Goal: Information Seeking & Learning: Check status

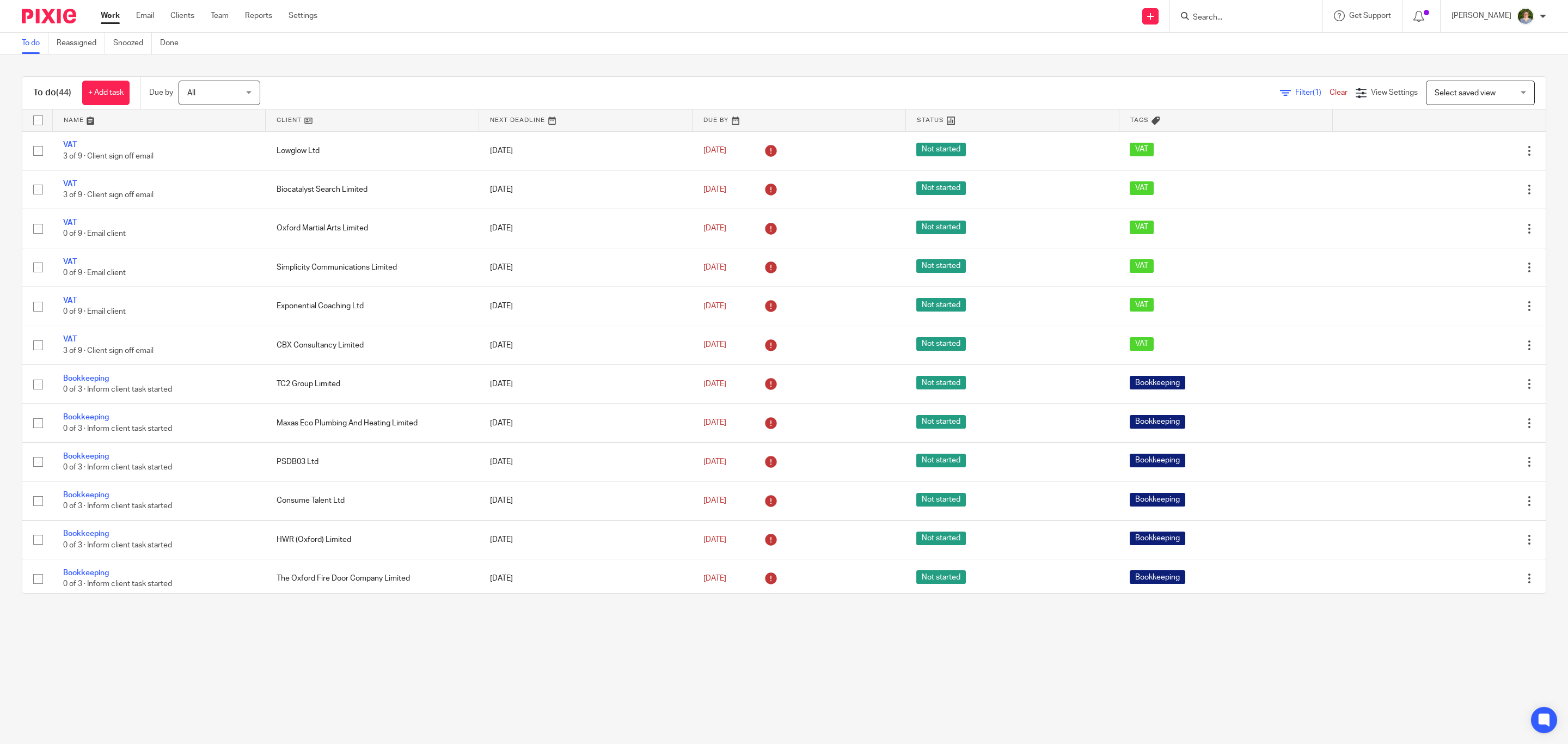
click at [1215, 12] on form at bounding box center [1250, 16] width 116 height 13
click at [1214, 16] on input "Search" at bounding box center [1241, 18] width 98 height 10
type input "hwr"
click button "submit" at bounding box center [0, 0] width 0 height 0
click at [1241, 43] on link at bounding box center [1306, 60] width 234 height 52
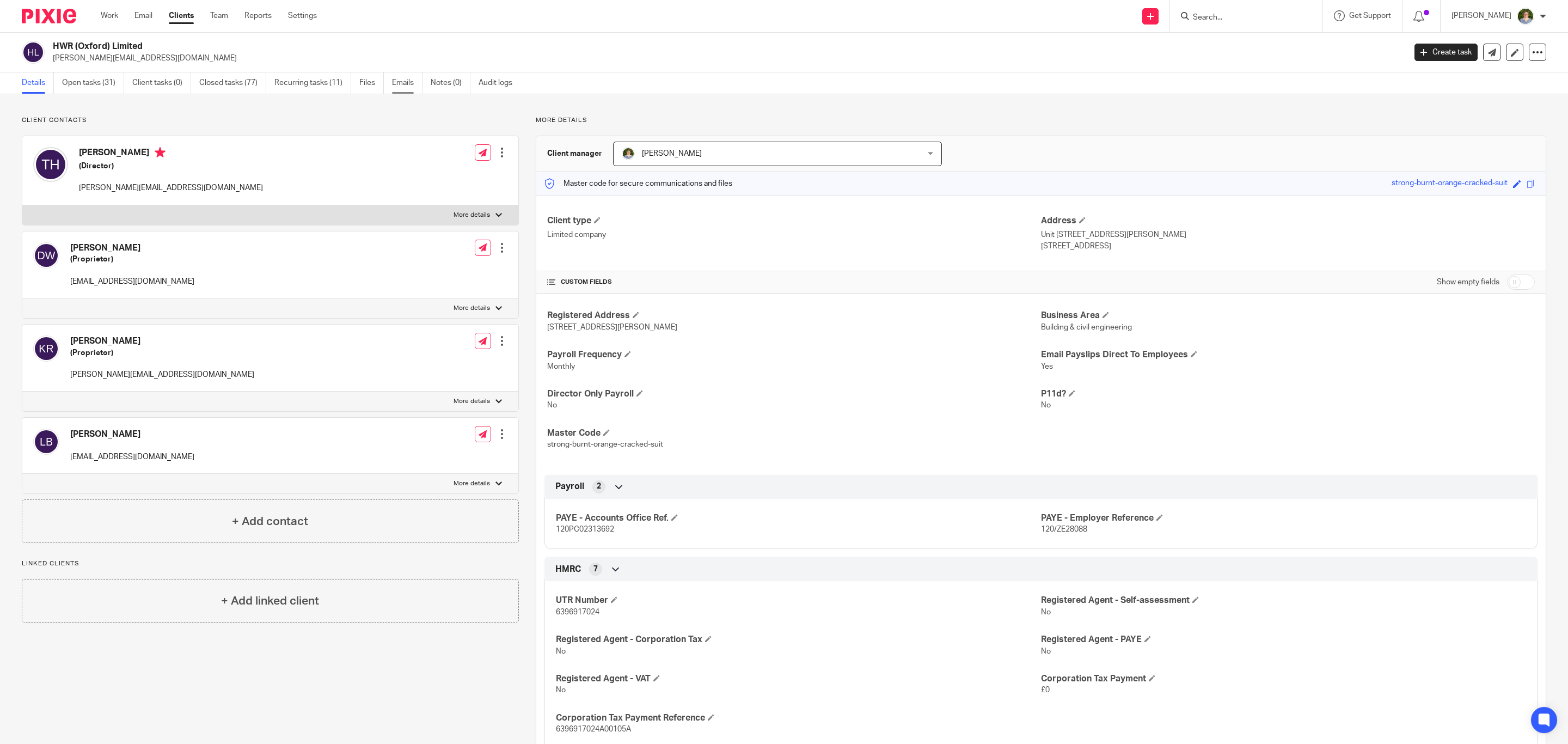
click at [404, 79] on link "Emails" at bounding box center [407, 83] width 30 height 21
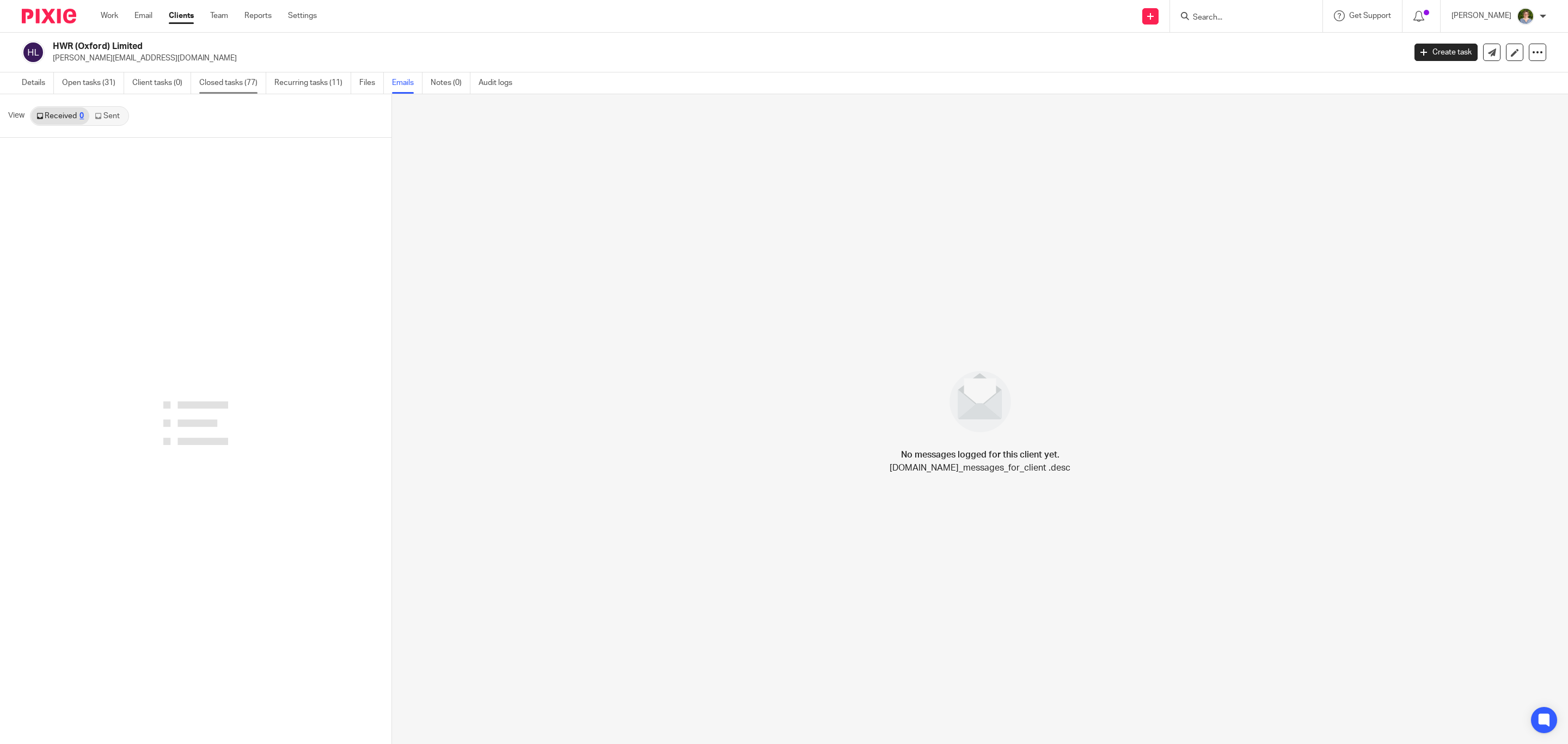
click at [214, 77] on link "Closed tasks (77)" at bounding box center [233, 83] width 67 height 21
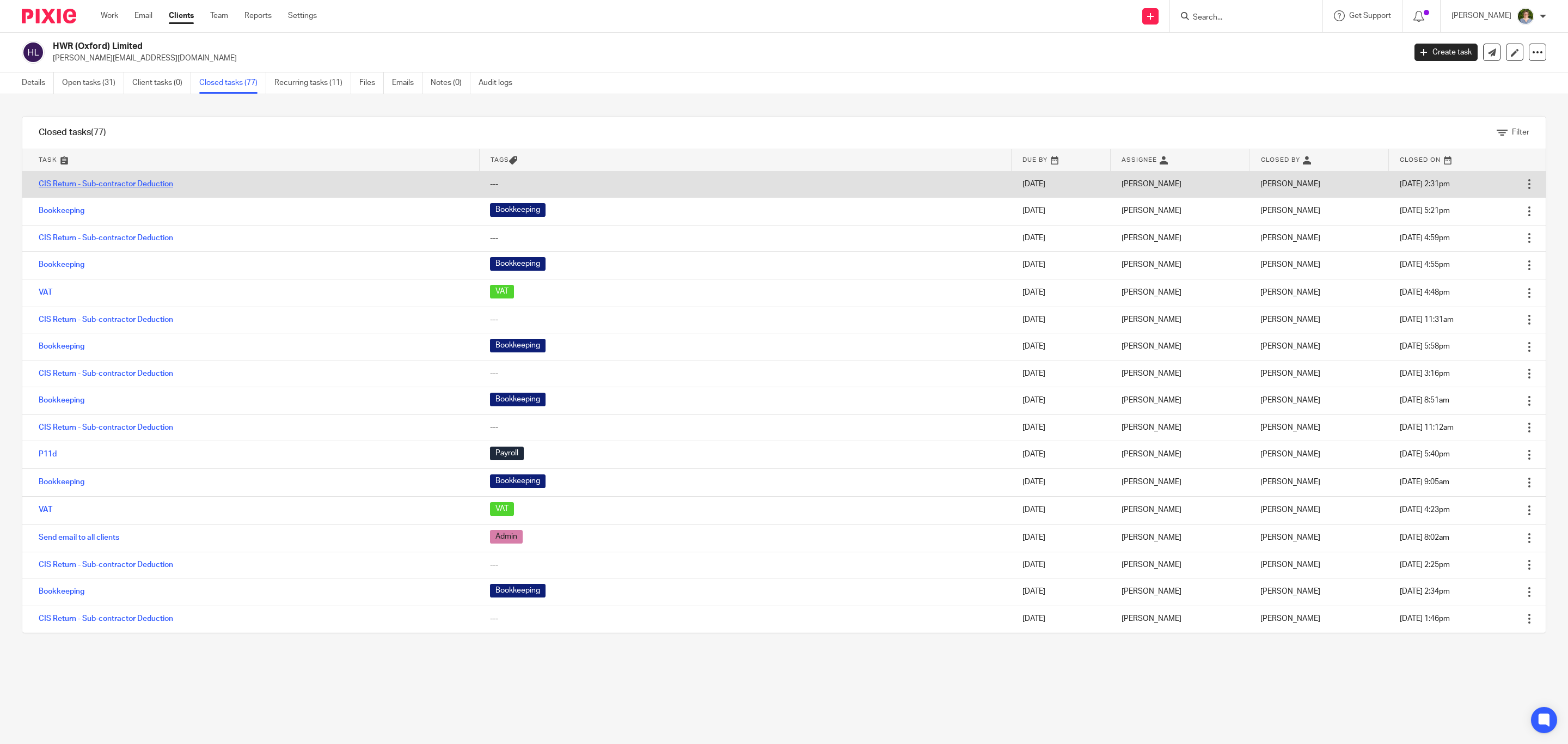
click at [107, 182] on link "CIS Return - Sub-contractor Deduction" at bounding box center [106, 184] width 135 height 8
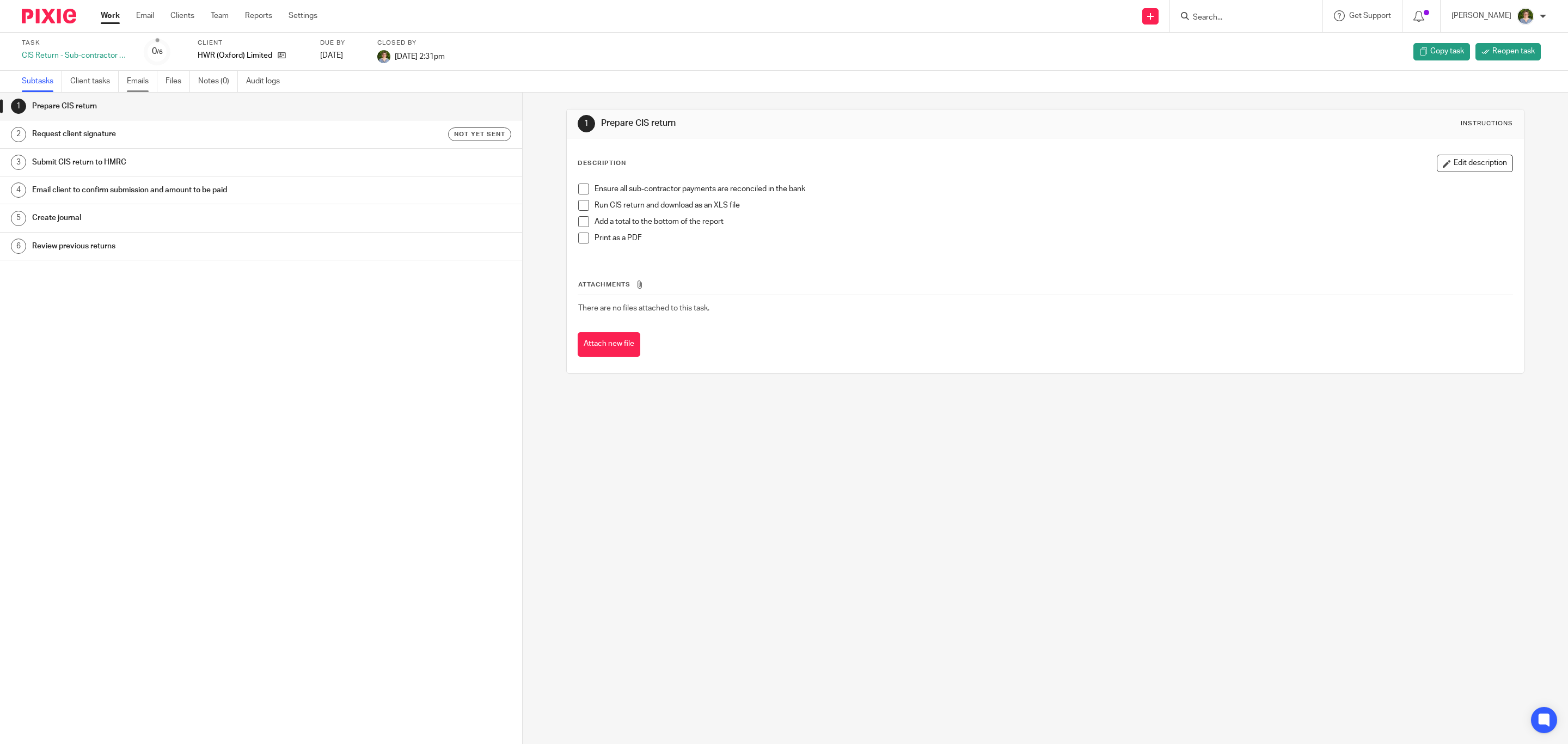
click at [141, 82] on link "Emails" at bounding box center [142, 81] width 30 height 21
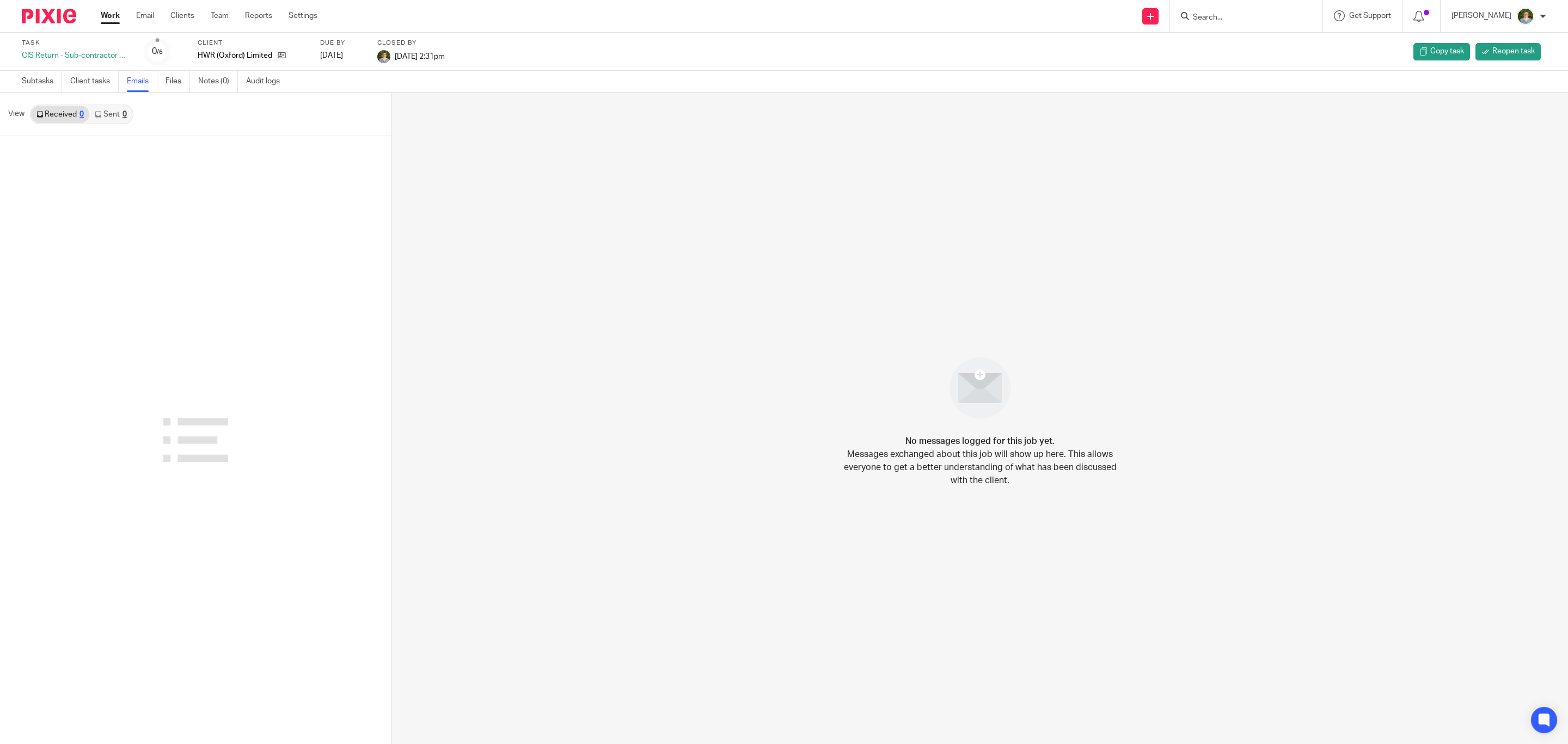
click at [110, 113] on link "Sent 0" at bounding box center [111, 114] width 43 height 18
click at [113, 113] on link "Sent 0" at bounding box center [111, 114] width 43 height 18
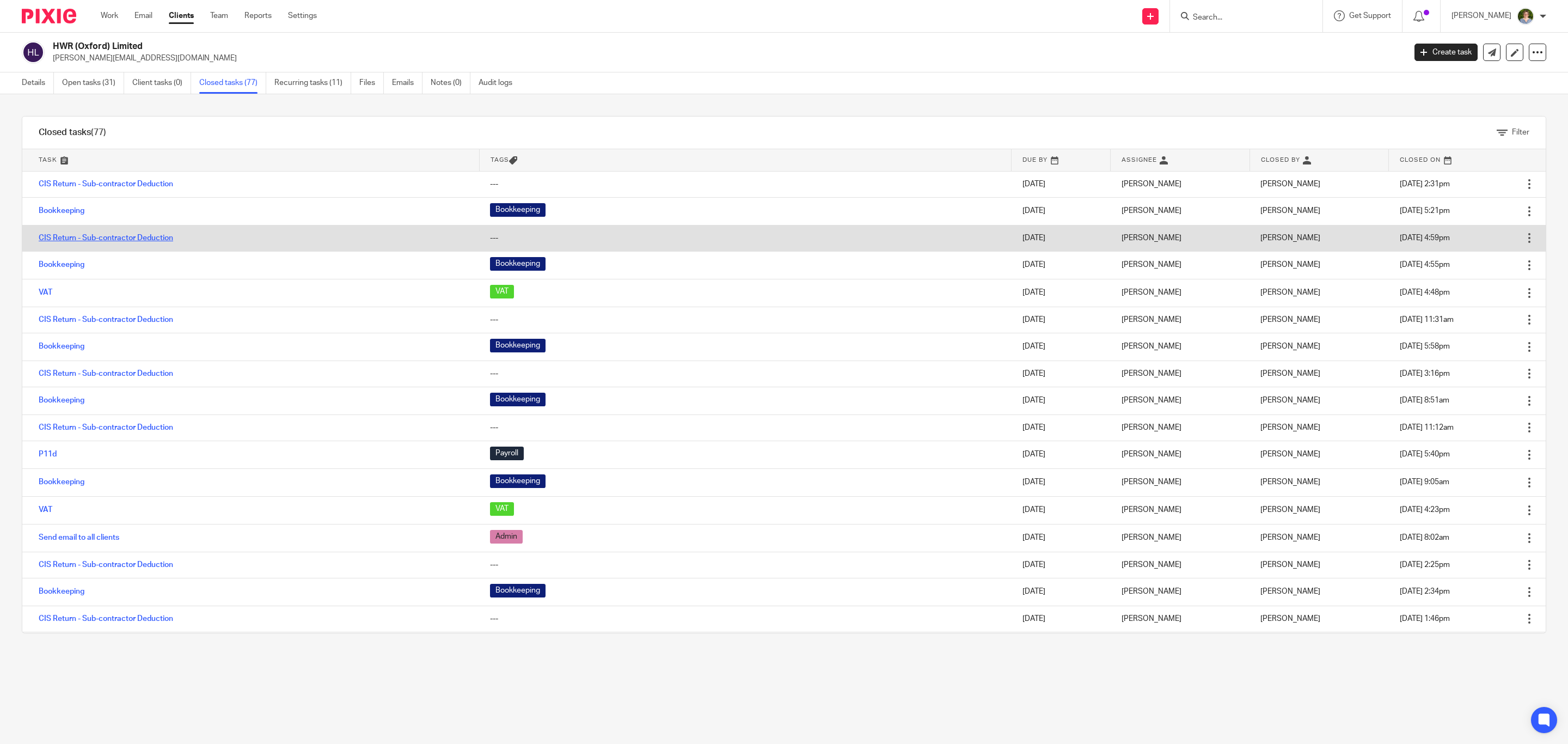
click at [130, 240] on link "CIS Return - Sub-contractor Deduction" at bounding box center [106, 238] width 135 height 8
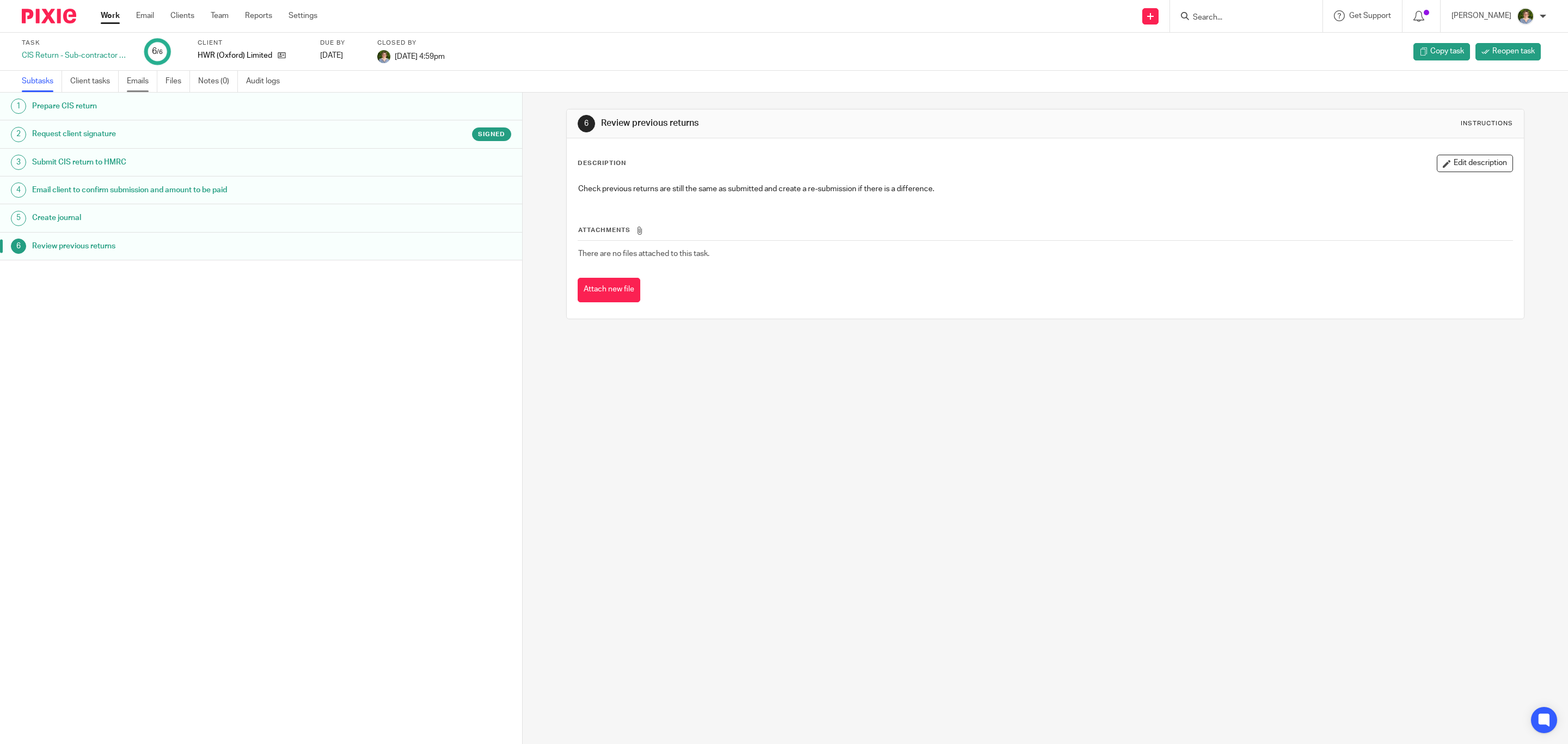
click at [144, 79] on link "Emails" at bounding box center [142, 81] width 30 height 21
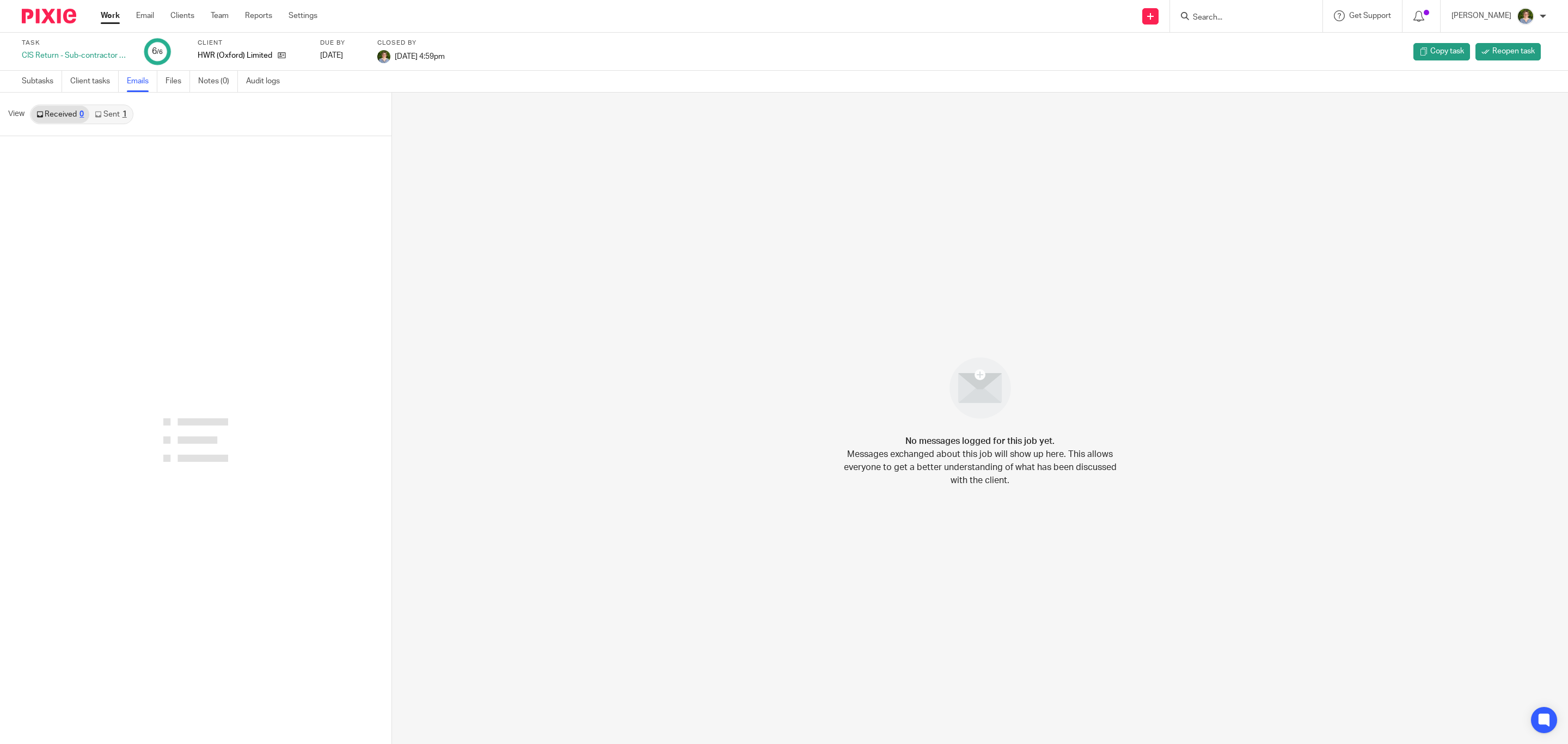
click at [114, 115] on link "Sent 1" at bounding box center [111, 114] width 43 height 18
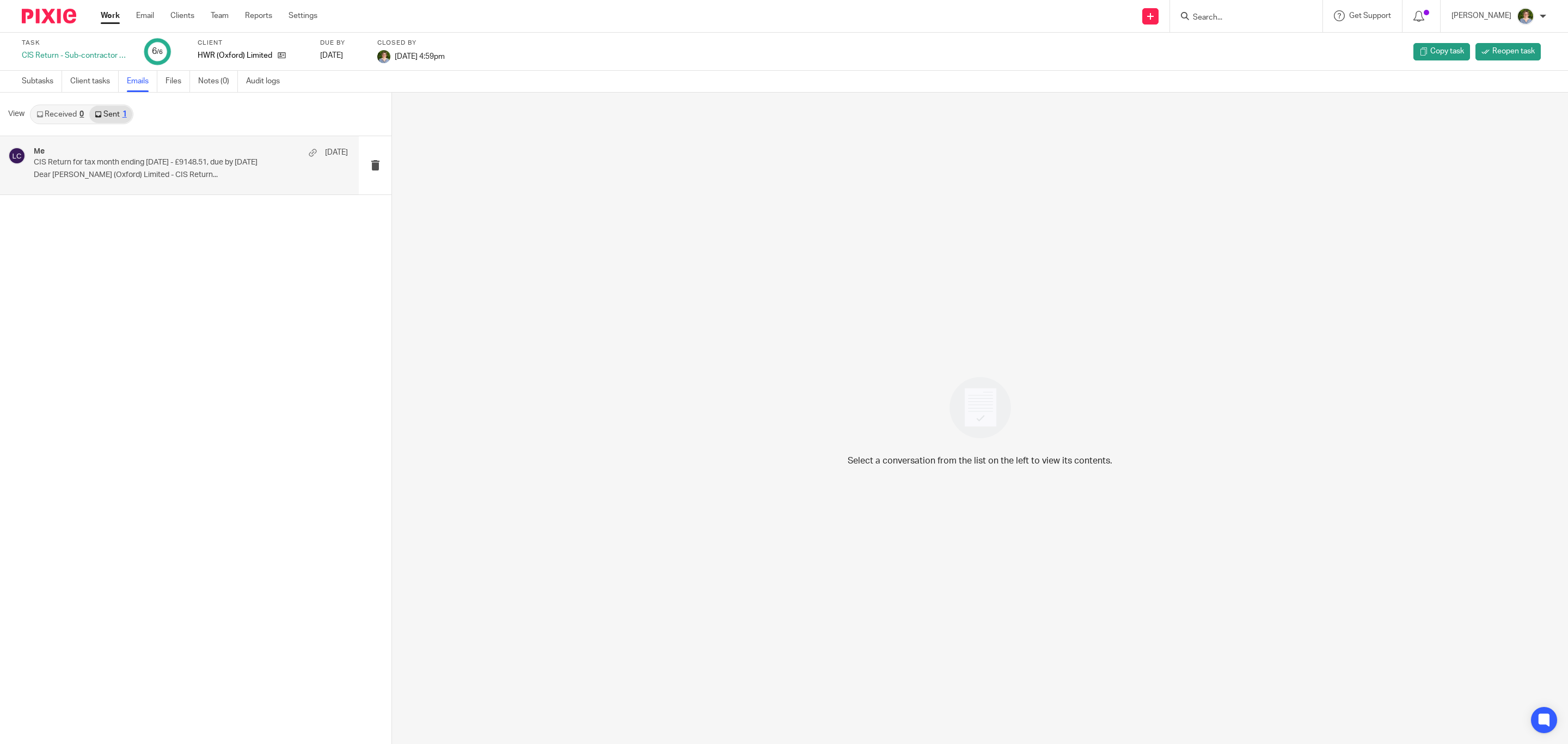
click at [116, 160] on p "CIS Return for tax month ending 5/7/25 - £9148.51, due by 22/7/25" at bounding box center [159, 162] width 251 height 9
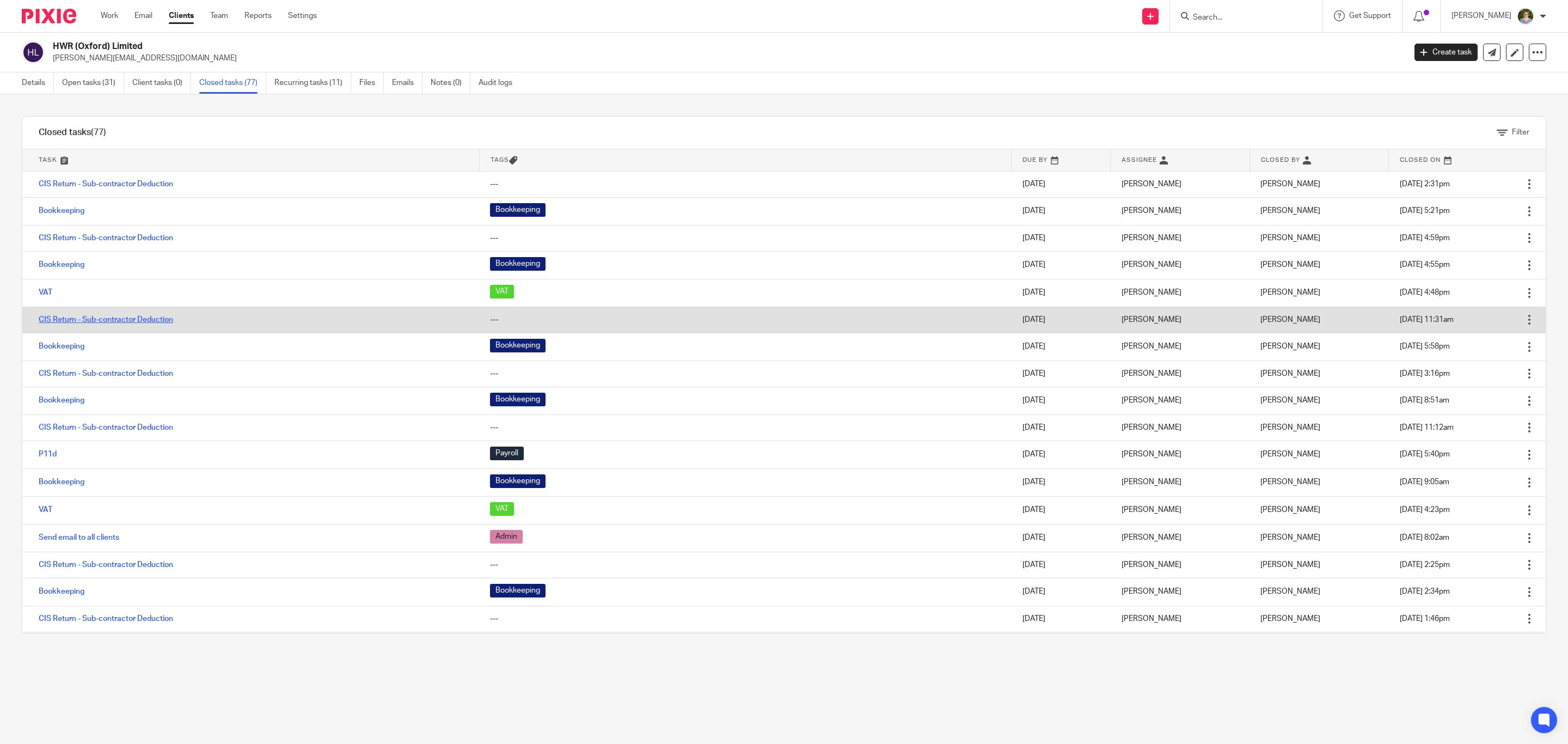
click at [101, 321] on link "CIS Return - Sub-contractor Deduction" at bounding box center [106, 320] width 135 height 8
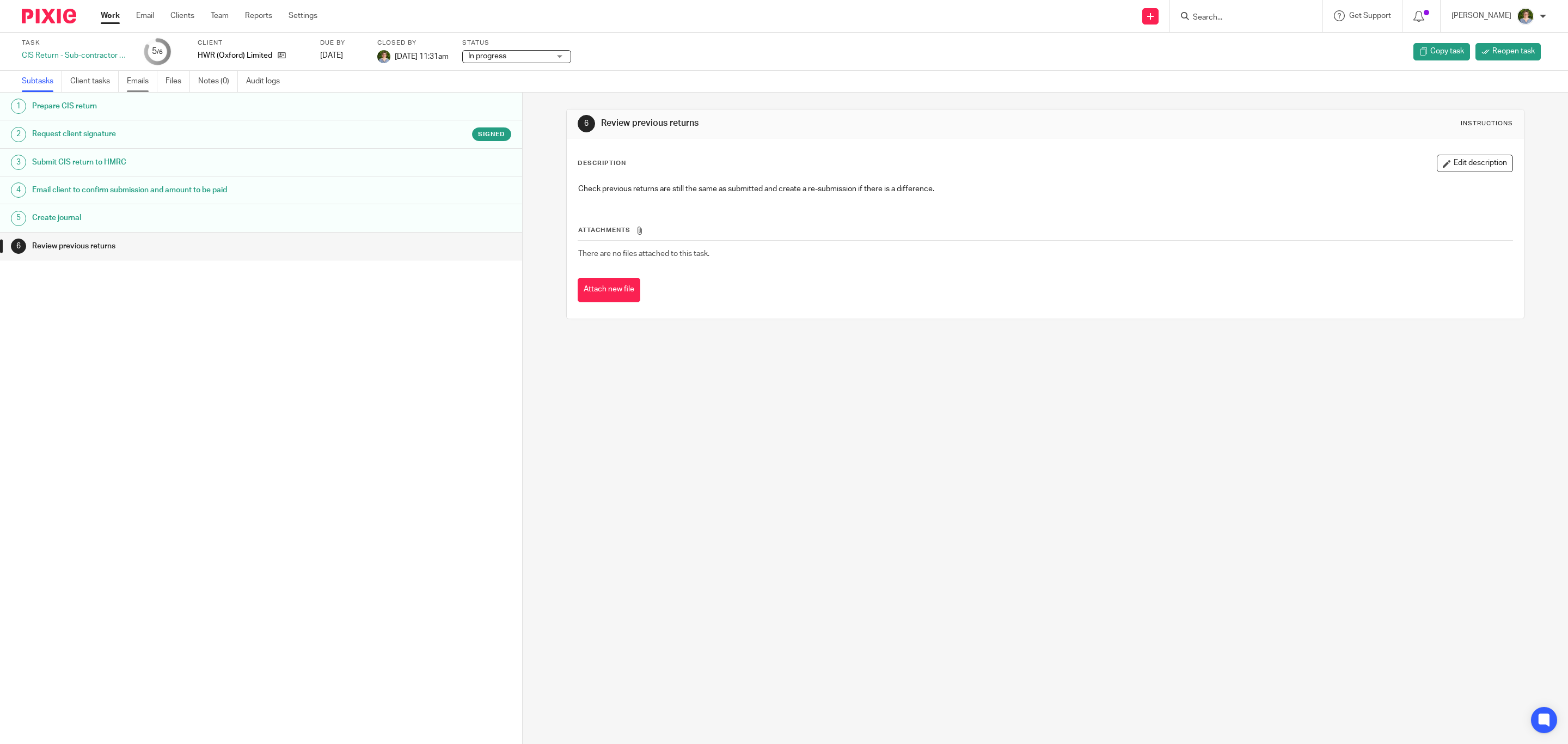
click at [134, 75] on link "Emails" at bounding box center [142, 81] width 30 height 21
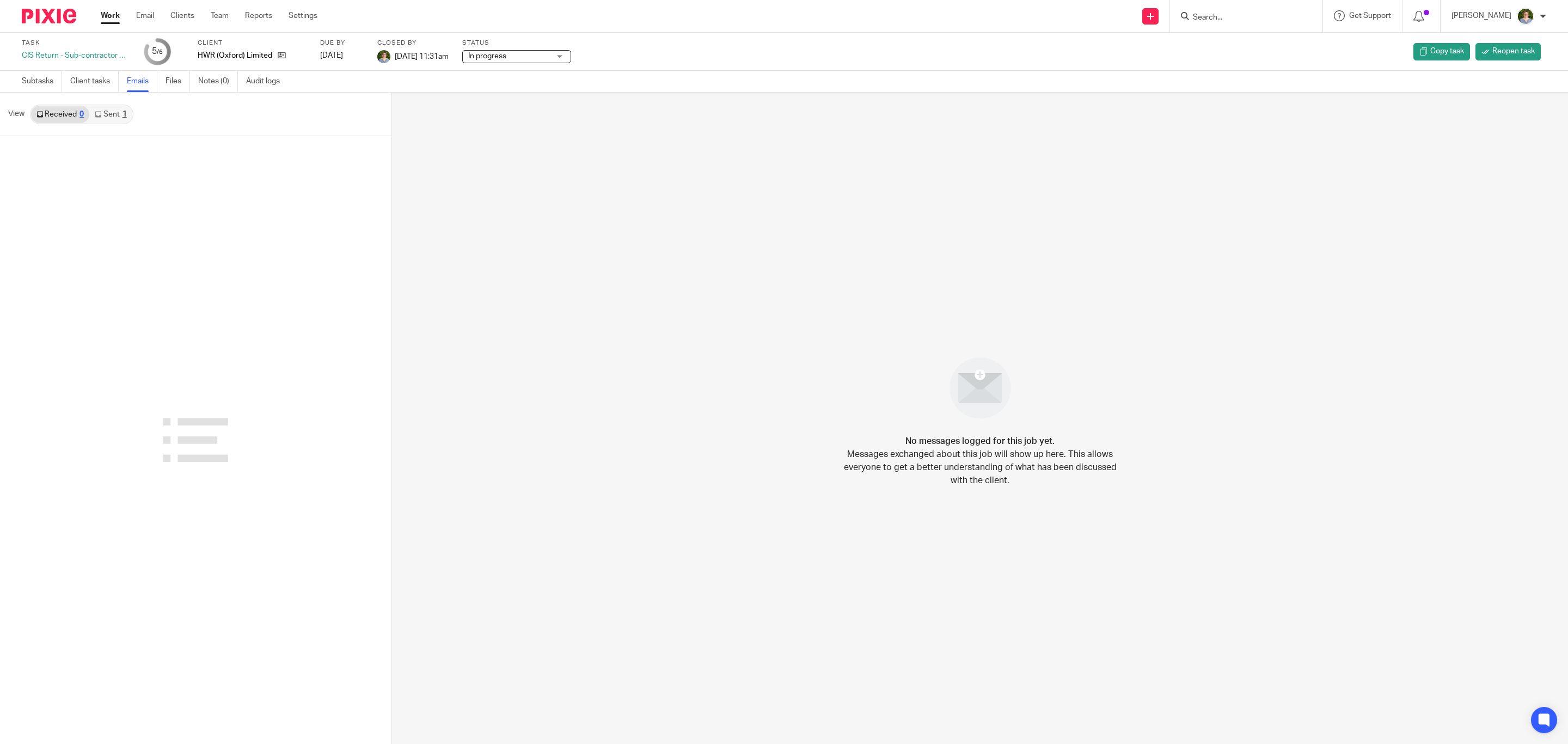
click at [111, 113] on link "Sent 1" at bounding box center [111, 114] width 43 height 18
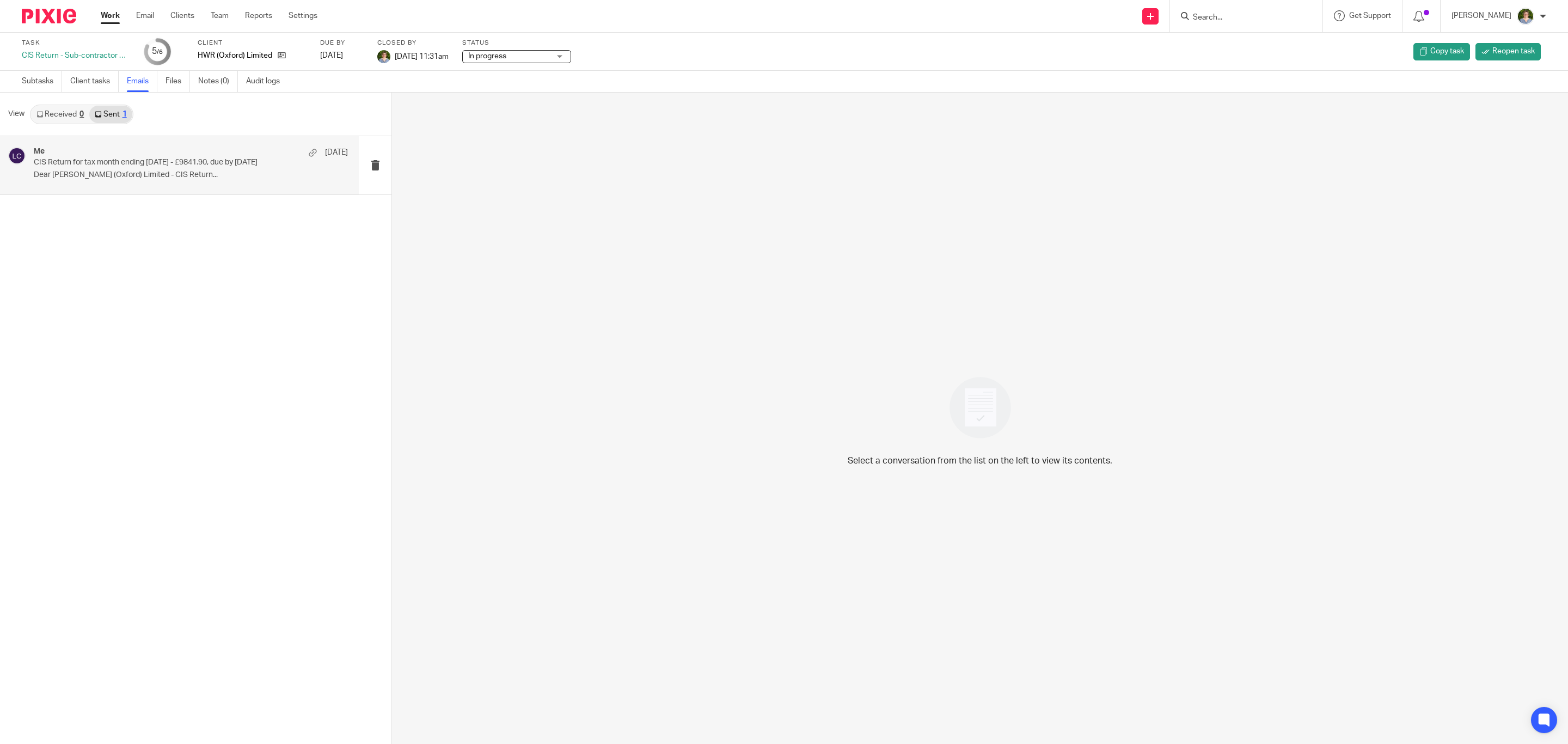
click at [126, 175] on p "Dear Tom HWR (Oxford) Limited - CIS Return..." at bounding box center [191, 175] width 314 height 9
